Goal: Information Seeking & Learning: Learn about a topic

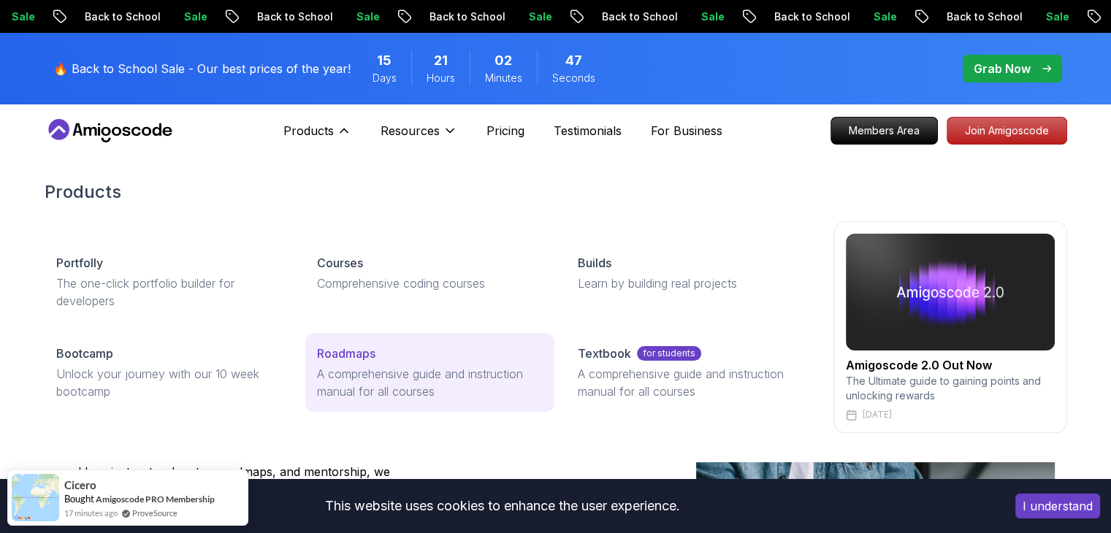
click at [375, 383] on p "A comprehensive guide and instruction manual for all courses" at bounding box center [430, 382] width 226 height 35
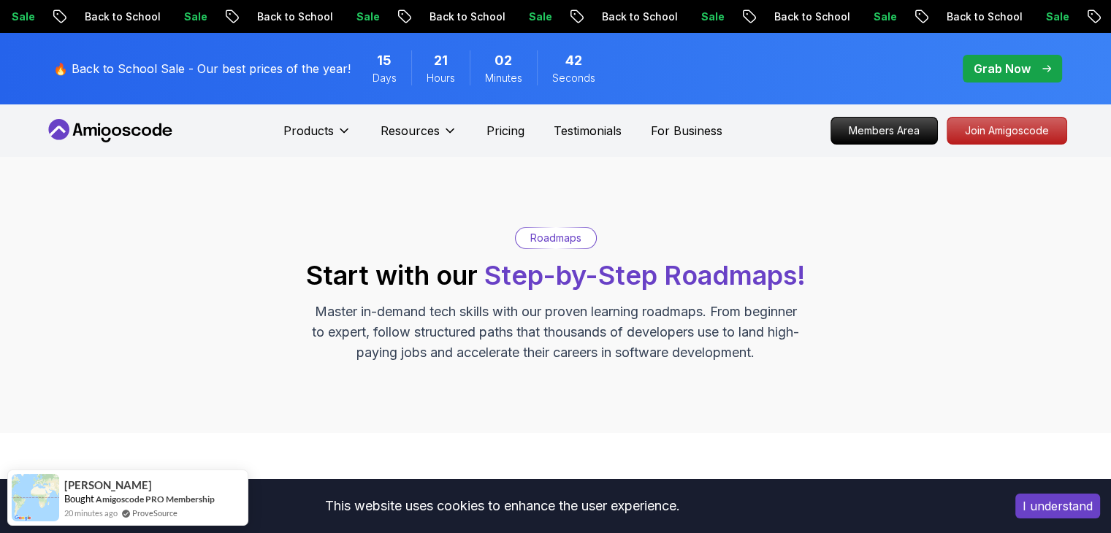
click at [1059, 509] on button "I understand" at bounding box center [1057, 506] width 85 height 25
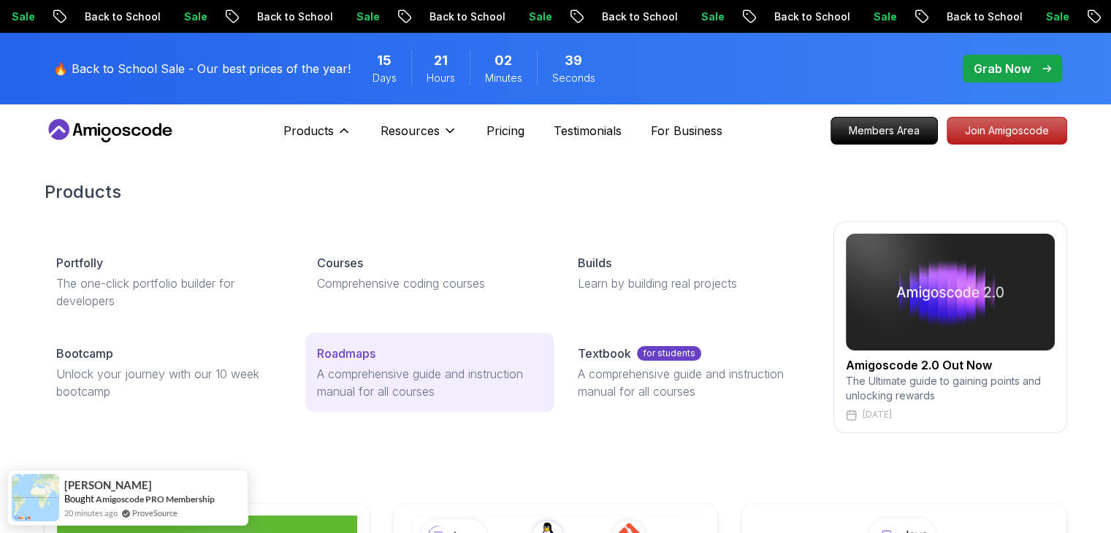
click at [424, 369] on p "A comprehensive guide and instruction manual for all courses" at bounding box center [430, 382] width 226 height 35
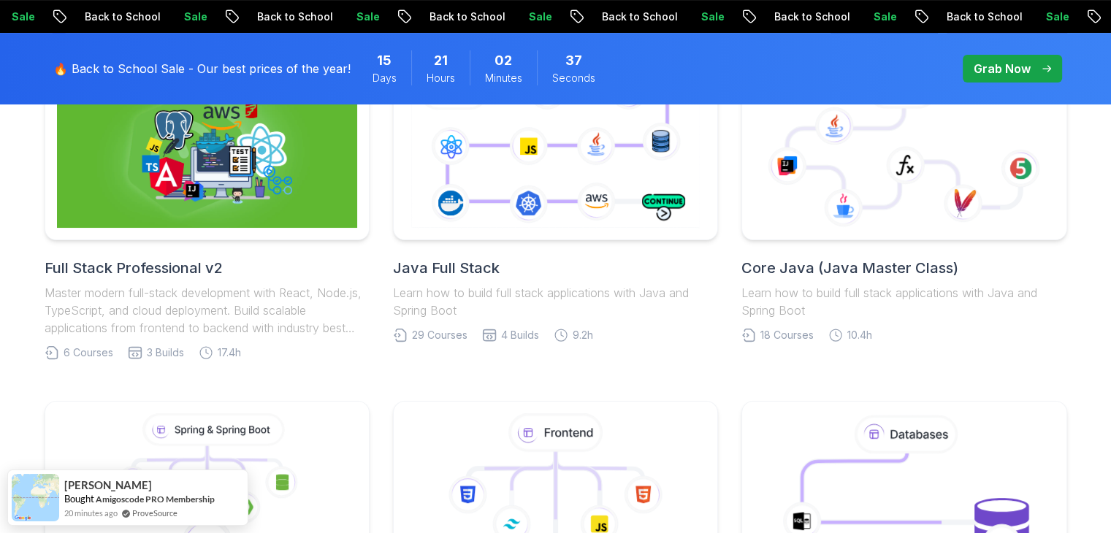
click at [556, 346] on div "Java Full Stack Learn how to build full stack applications with Java and Spring…" at bounding box center [555, 209] width 325 height 302
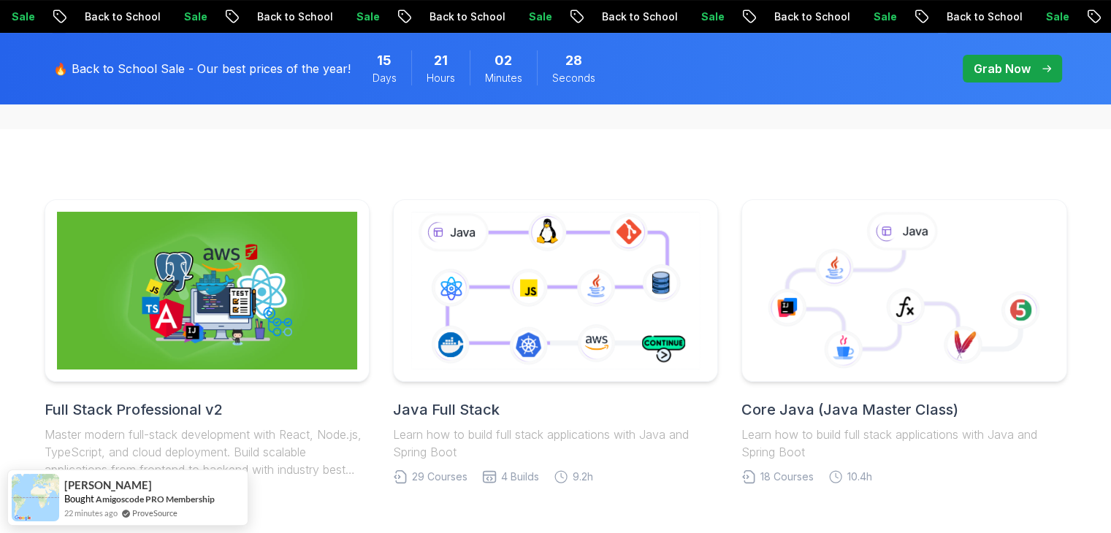
scroll to position [354, 0]
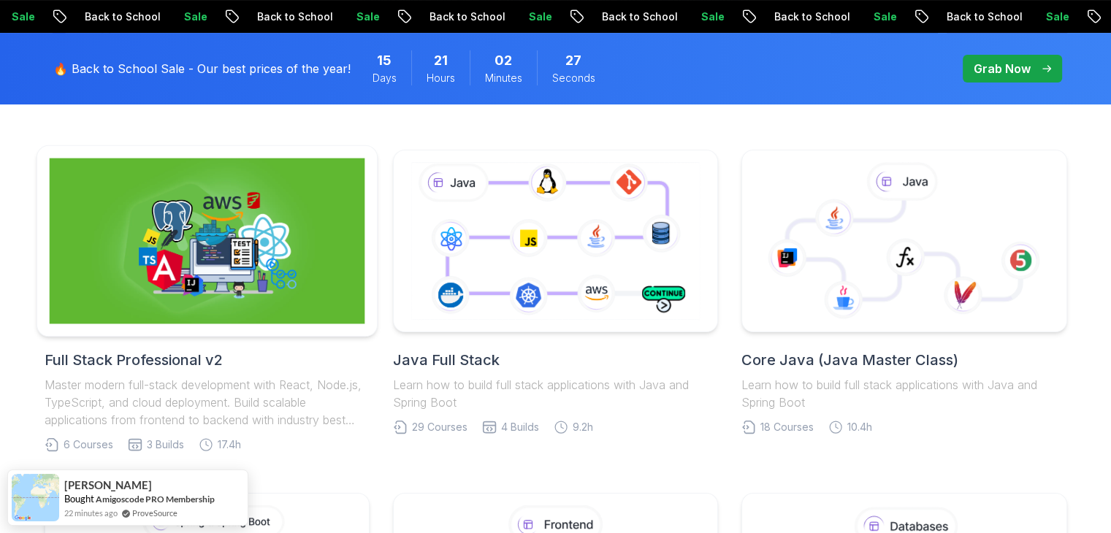
click at [256, 175] on img at bounding box center [207, 242] width 316 height 166
click at [281, 265] on img at bounding box center [207, 242] width 316 height 166
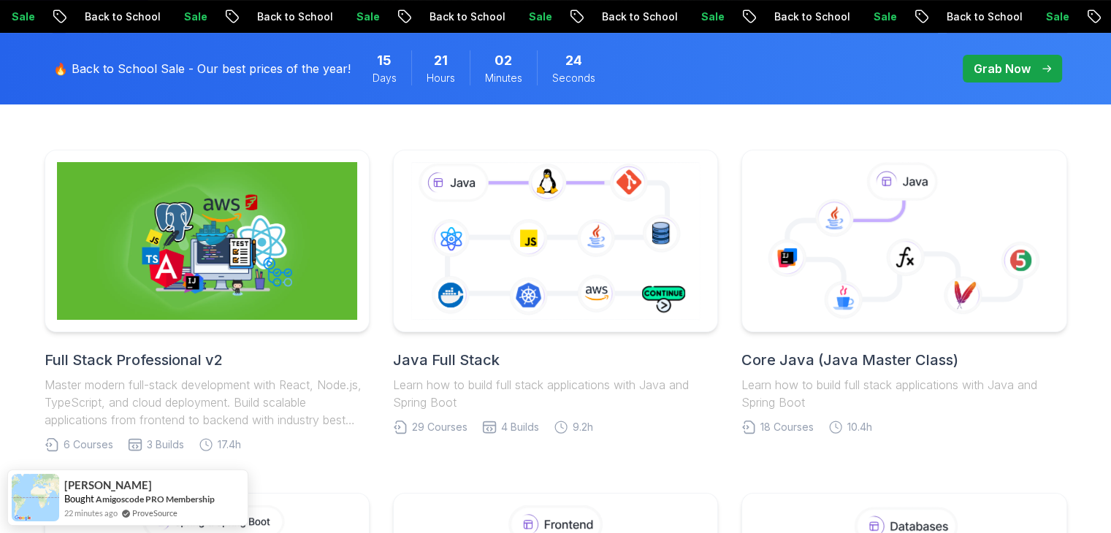
click at [245, 392] on p "Master modern full-stack development with React, Node.js, TypeScript, and cloud…" at bounding box center [207, 402] width 325 height 53
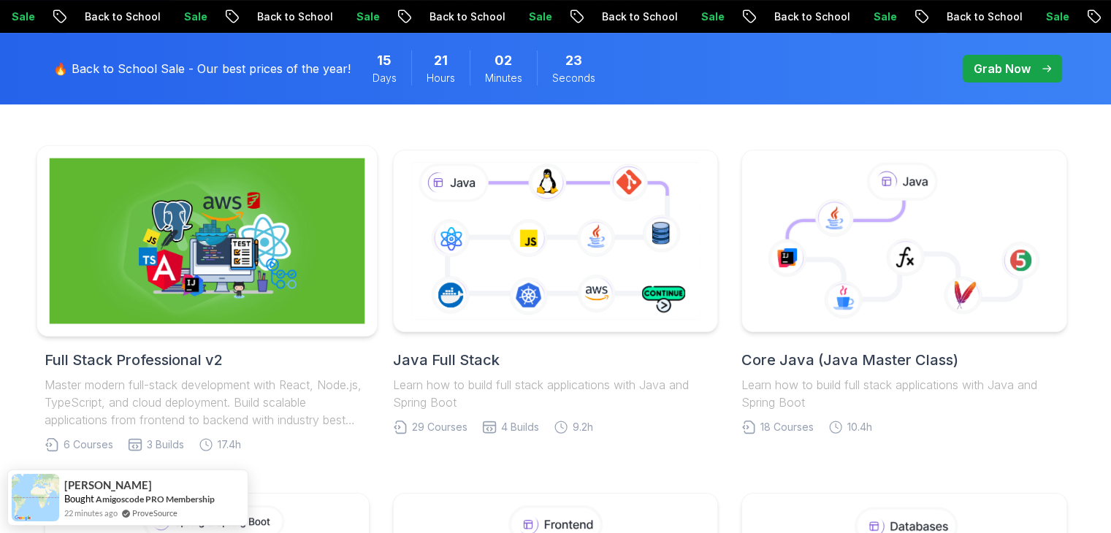
click at [232, 324] on div at bounding box center [207, 241] width 342 height 192
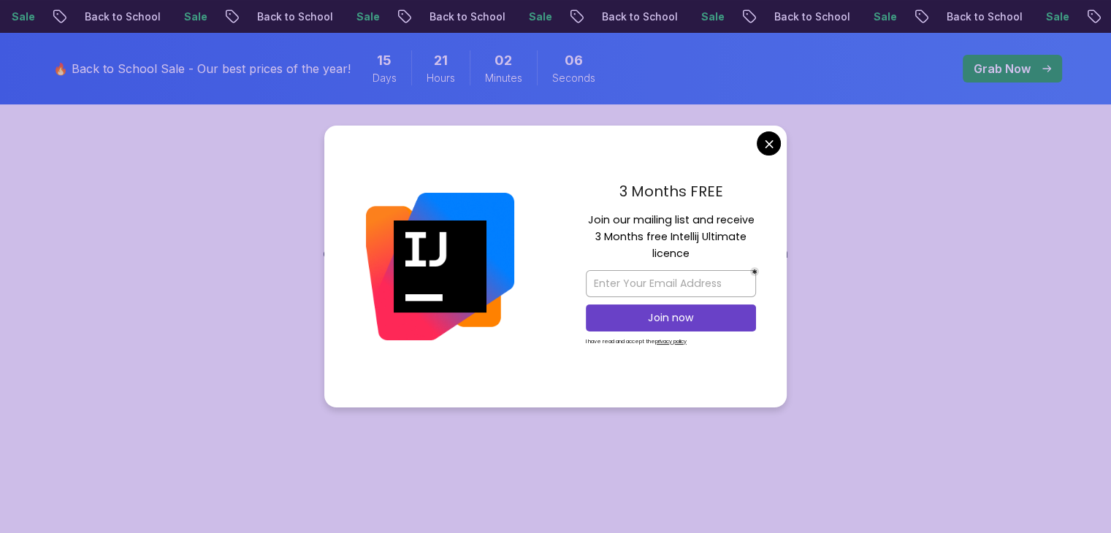
scroll to position [77, 0]
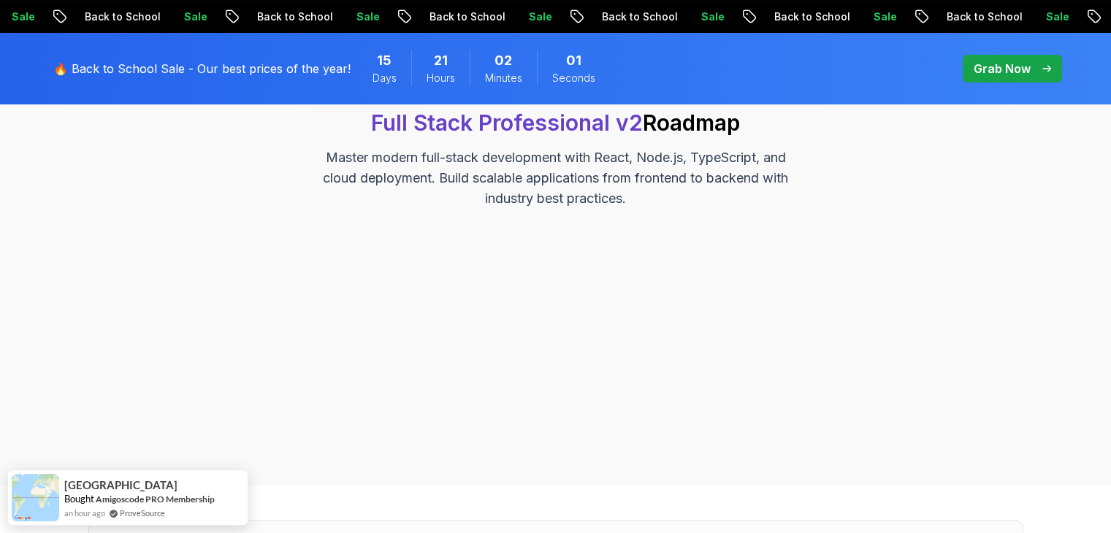
scroll to position [0, 0]
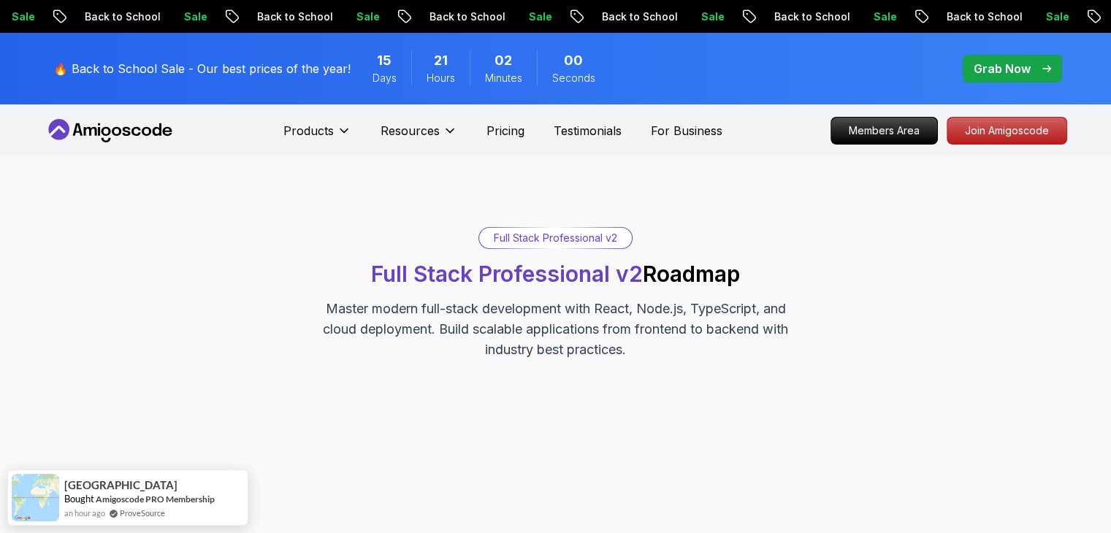
click at [597, 313] on p "Master modern full-stack development with React, Node.js, TypeScript, and cloud…" at bounding box center [555, 329] width 491 height 61
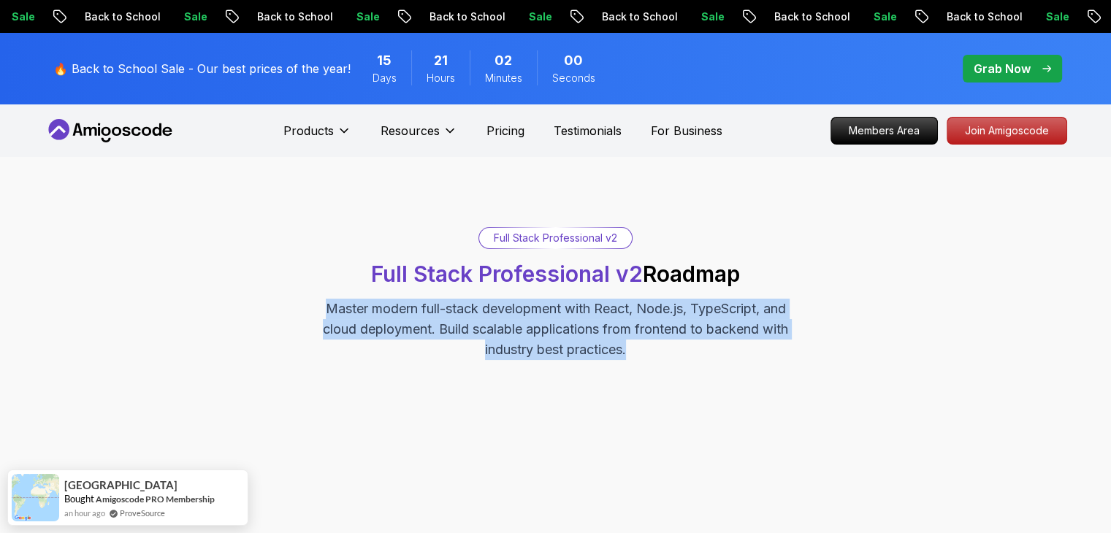
drag, startPoint x: 597, startPoint y: 313, endPoint x: 617, endPoint y: 348, distance: 40.6
click at [617, 348] on p "Master modern full-stack development with React, Node.js, TypeScript, and cloud…" at bounding box center [555, 329] width 491 height 61
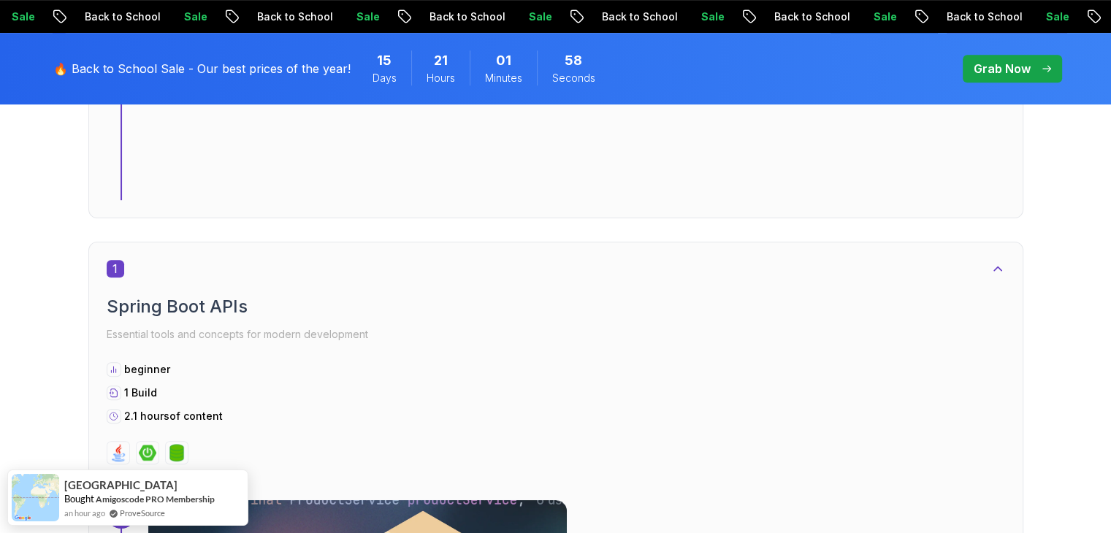
scroll to position [727, 0]
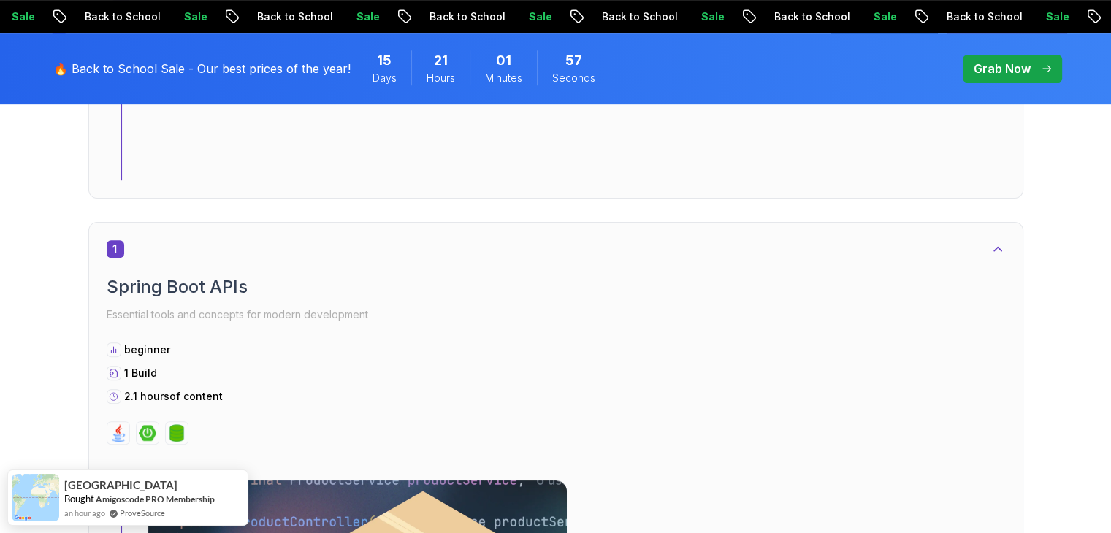
click at [339, 343] on div "beginner 1 Build 2.1 hours of content" at bounding box center [556, 373] width 899 height 61
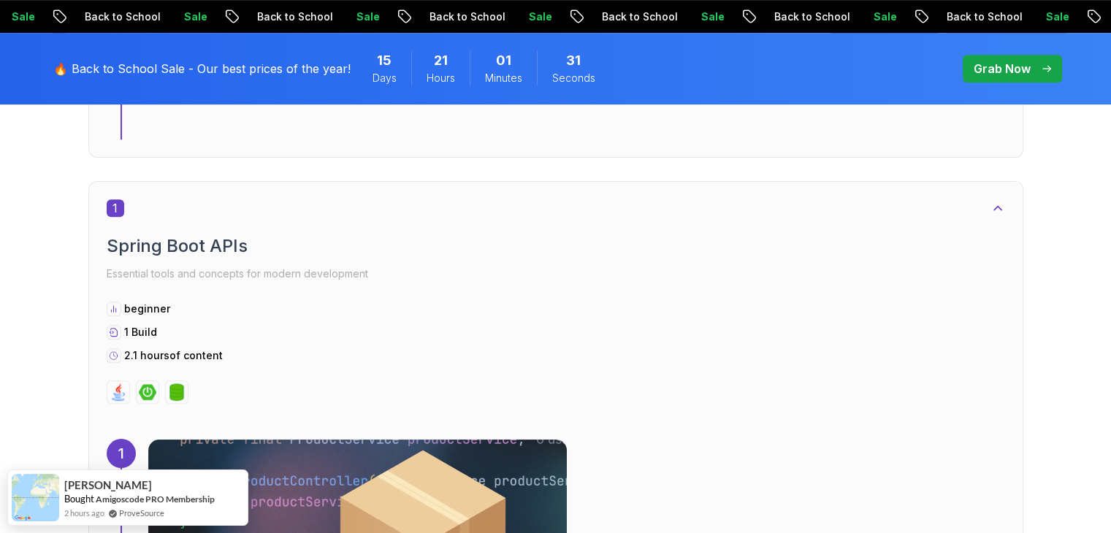
scroll to position [0, 0]
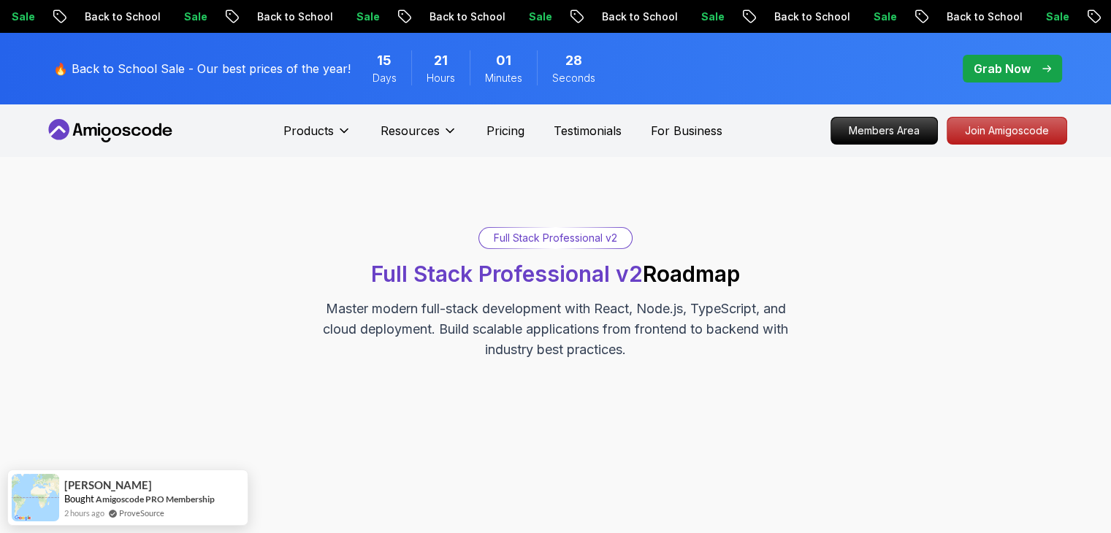
click at [523, 237] on div "Full Stack Professional v2" at bounding box center [555, 238] width 153 height 20
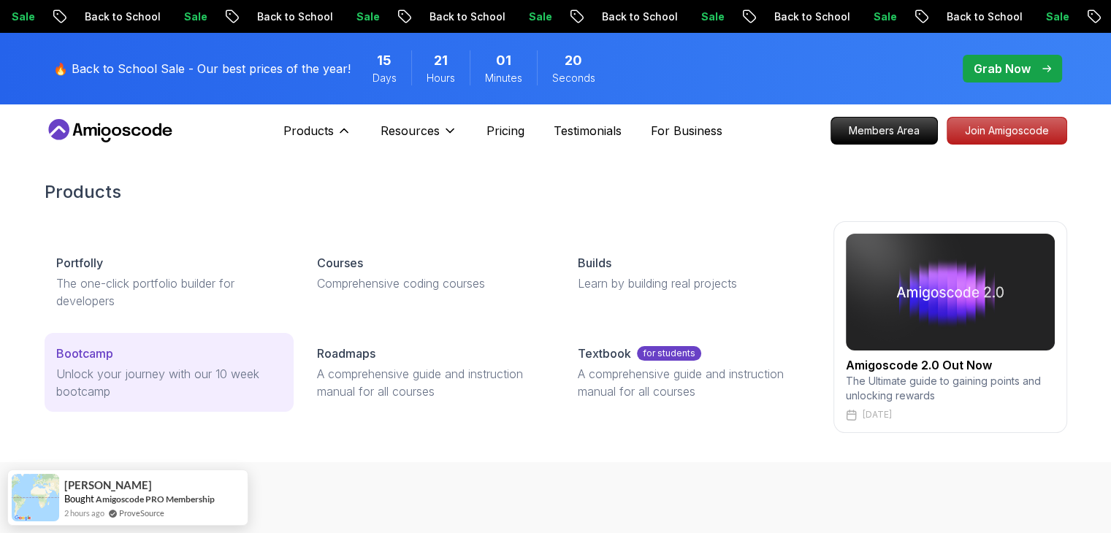
click at [178, 394] on p "Unlock your journey with our 10 week bootcamp" at bounding box center [169, 382] width 226 height 35
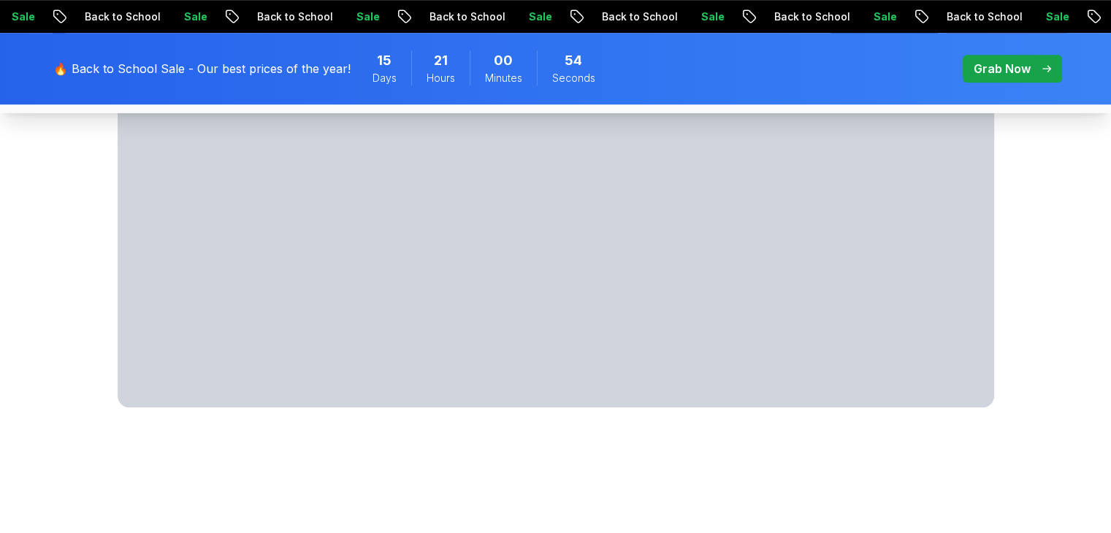
scroll to position [961, 0]
